Goal: Task Accomplishment & Management: Use online tool/utility

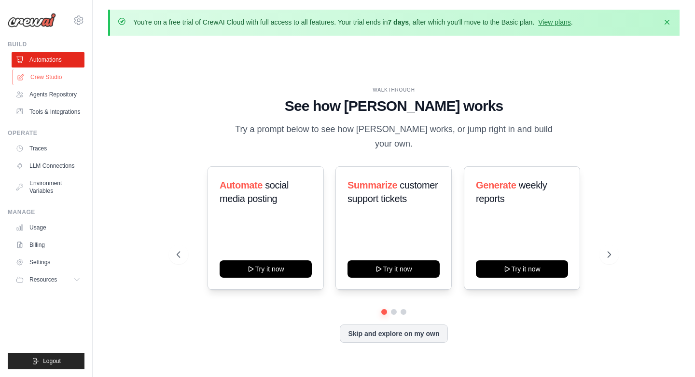
click at [55, 76] on link "Crew Studio" at bounding box center [49, 76] width 73 height 15
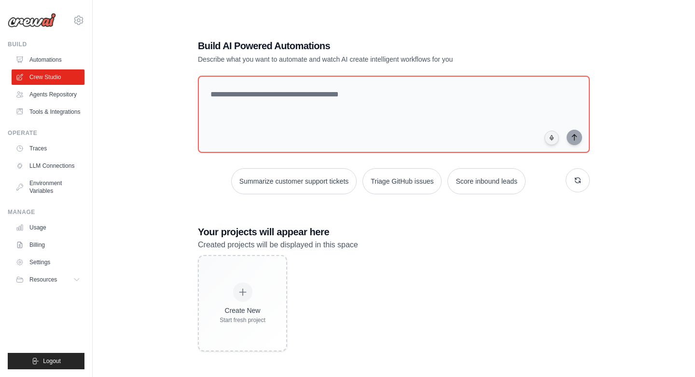
scroll to position [36, 0]
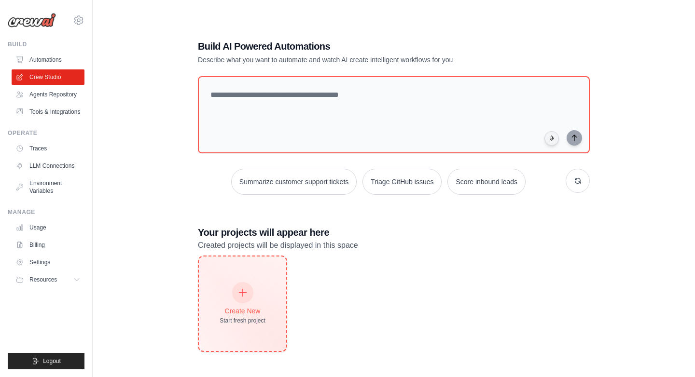
click at [246, 295] on icon at bounding box center [242, 292] width 11 height 11
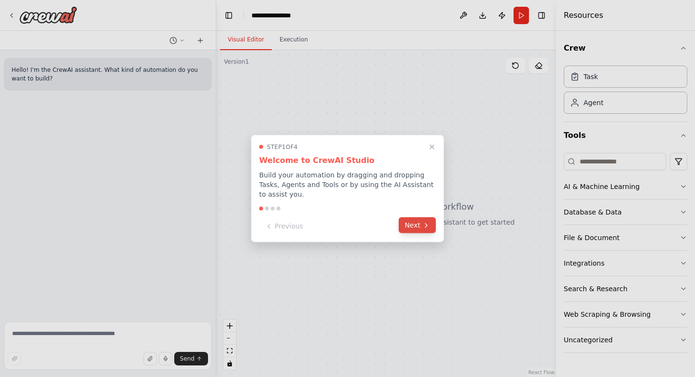
click at [413, 224] on button "Next" at bounding box center [416, 226] width 37 height 16
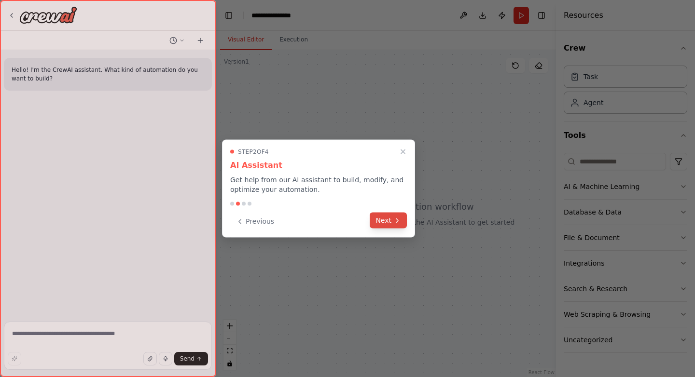
click at [378, 220] on button "Next" at bounding box center [387, 221] width 37 height 16
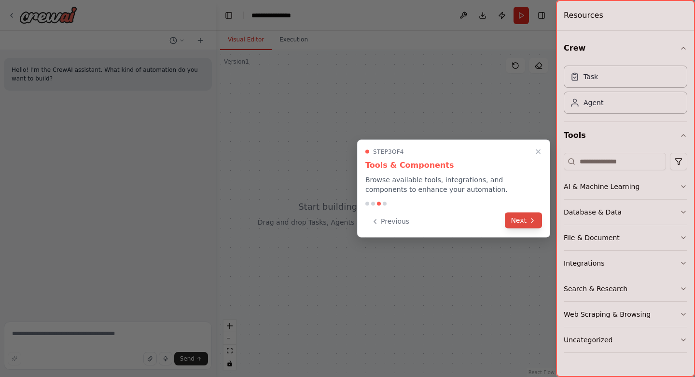
click at [517, 222] on button "Next" at bounding box center [523, 221] width 37 height 16
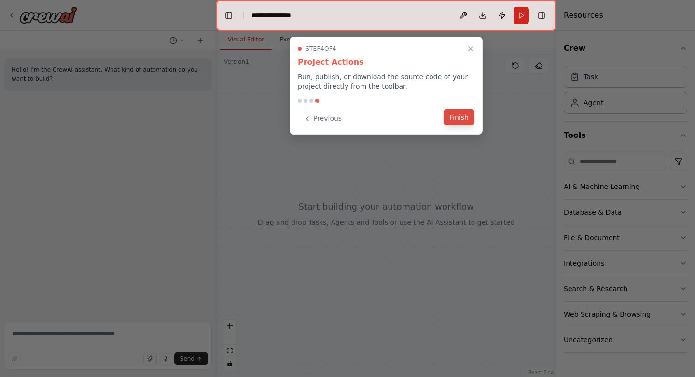
click at [458, 119] on button "Finish" at bounding box center [458, 117] width 31 height 16
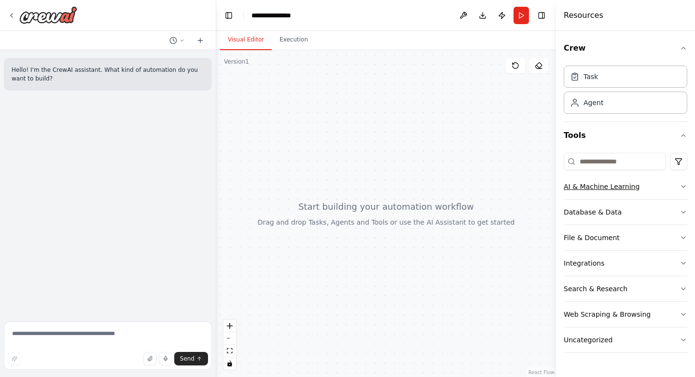
click at [684, 187] on icon "button" at bounding box center [683, 187] width 8 height 8
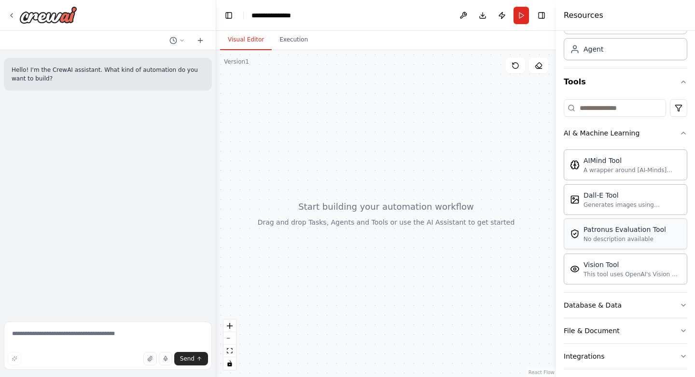
scroll to position [55, 0]
click at [684, 136] on icon "button" at bounding box center [683, 132] width 8 height 8
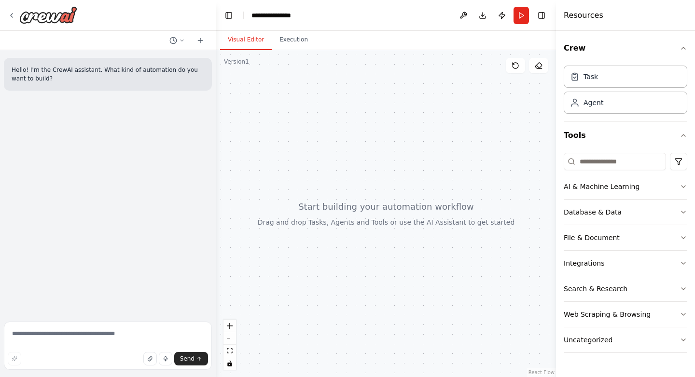
drag, startPoint x: 605, startPoint y: 104, endPoint x: 358, endPoint y: 136, distance: 248.5
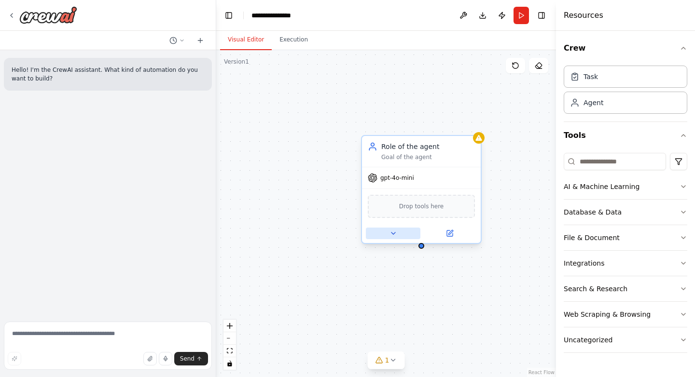
click at [393, 235] on icon at bounding box center [393, 234] width 8 height 8
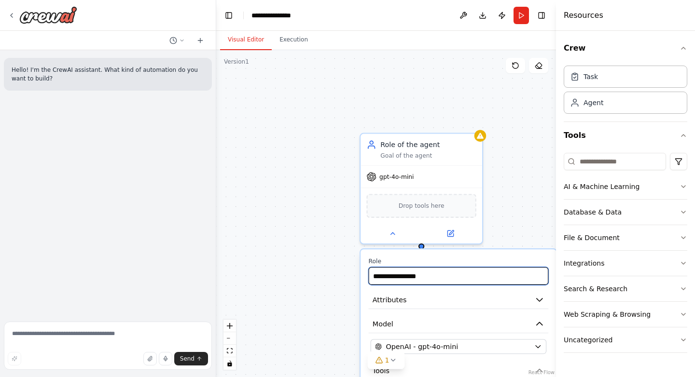
click at [437, 275] on input "**********" at bounding box center [459, 276] width 180 height 18
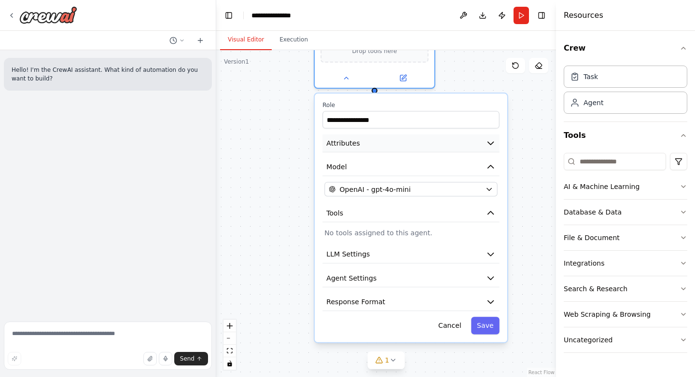
drag, startPoint x: 505, startPoint y: 288, endPoint x: 455, endPoint y: 135, distance: 161.2
click at [455, 135] on div "**********" at bounding box center [411, 218] width 192 height 249
click at [490, 254] on icon "button" at bounding box center [491, 254] width 6 height 3
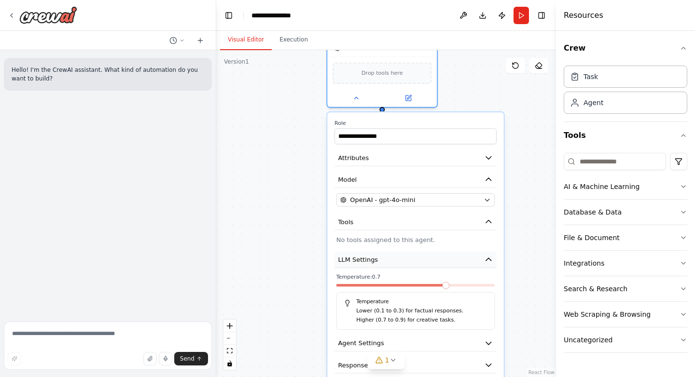
click at [486, 260] on icon "button" at bounding box center [488, 259] width 5 height 2
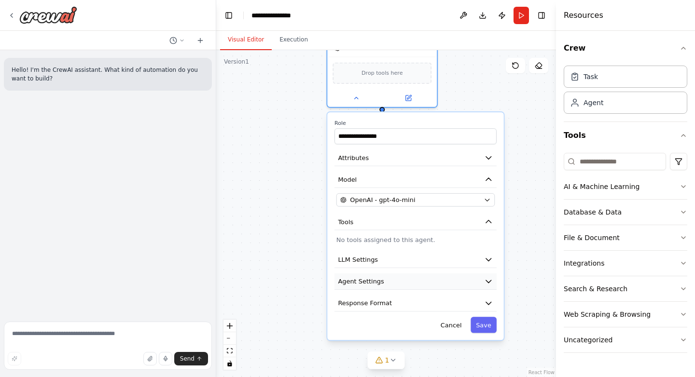
click at [488, 285] on icon "button" at bounding box center [488, 281] width 9 height 9
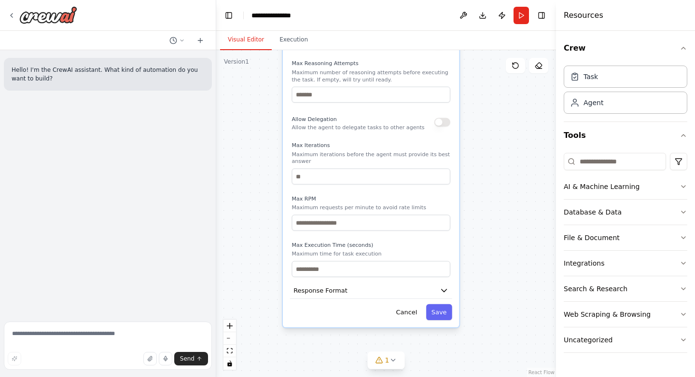
drag, startPoint x: 428, startPoint y: 315, endPoint x: 382, endPoint y: 55, distance: 264.6
click at [382, 55] on div "Reasoning Reflect on a task and create a plan before execution Max Reasoning At…" at bounding box center [370, 154] width 158 height 246
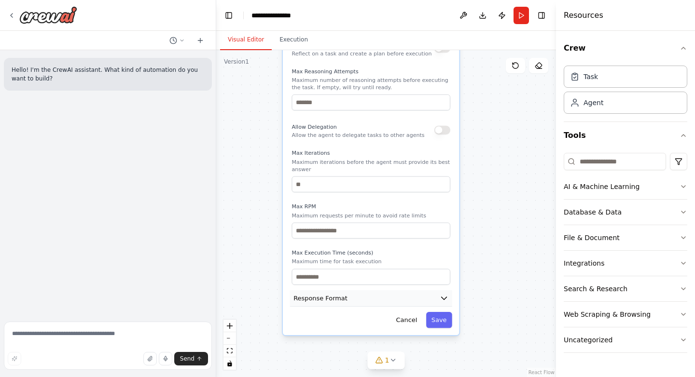
click at [441, 299] on icon "button" at bounding box center [443, 298] width 9 height 9
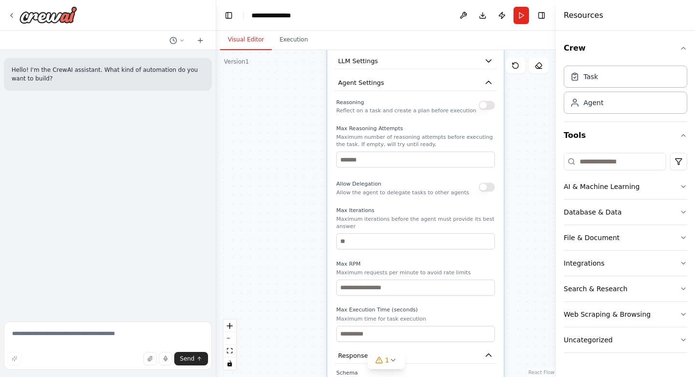
drag, startPoint x: 411, startPoint y: 322, endPoint x: 466, endPoint y: 377, distance: 77.8
click at [466, 377] on p "Set a response format for the agent." at bounding box center [415, 381] width 158 height 7
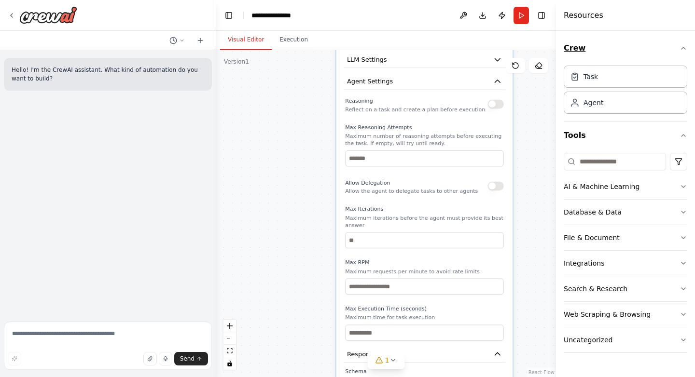
click at [684, 46] on icon "button" at bounding box center [683, 48] width 8 height 8
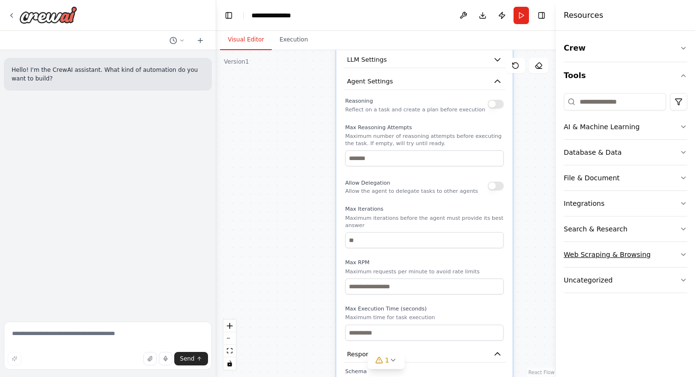
click at [675, 252] on button "Web Scraping & Browsing" at bounding box center [624, 254] width 123 height 25
